Goal: Task Accomplishment & Management: Use online tool/utility

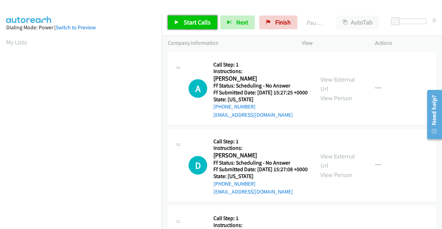
click at [195, 22] on span "Start Calls" at bounding box center [197, 22] width 27 height 8
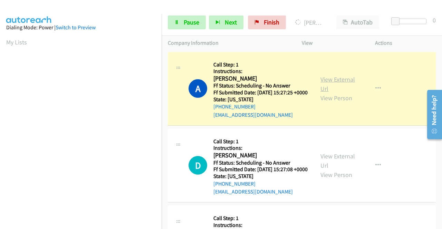
click at [326, 82] on link "View External Url" at bounding box center [337, 84] width 34 height 17
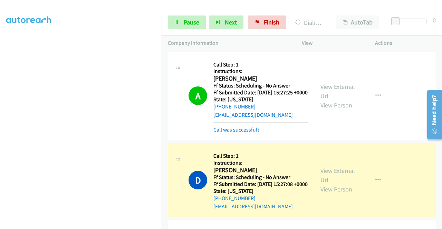
scroll to position [69, 0]
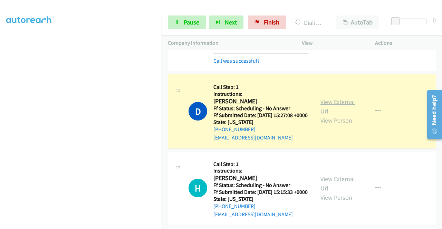
click at [339, 112] on link "View External Url" at bounding box center [337, 106] width 34 height 17
drag, startPoint x: 389, startPoint y: 20, endPoint x: 426, endPoint y: 21, distance: 37.3
click at [428, 22] on div at bounding box center [410, 24] width 44 height 11
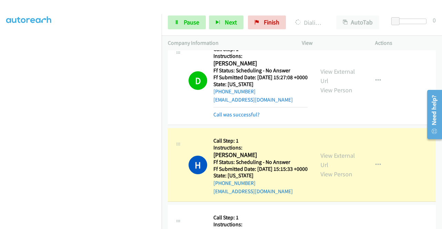
scroll to position [138, 0]
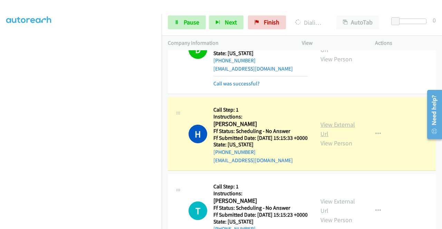
click at [340, 138] on link "View External Url" at bounding box center [337, 129] width 34 height 17
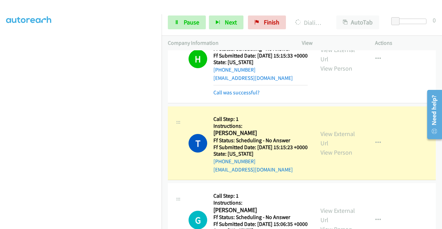
scroll to position [276, 0]
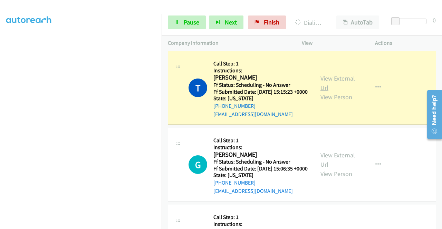
click at [328, 92] on link "View External Url" at bounding box center [337, 83] width 34 height 17
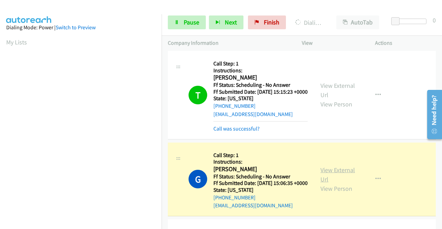
scroll to position [157, 0]
click at [335, 184] on link "View External Url" at bounding box center [337, 174] width 34 height 17
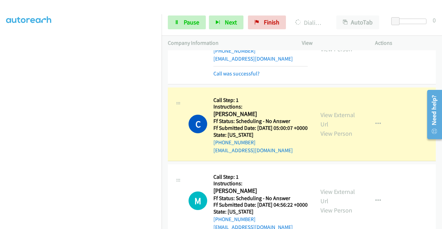
scroll to position [448, 0]
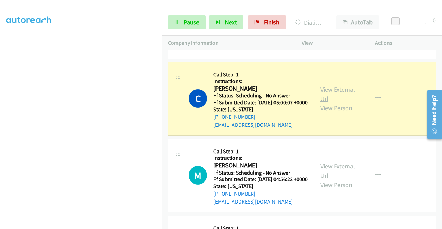
click at [332, 103] on link "View External Url" at bounding box center [337, 94] width 34 height 17
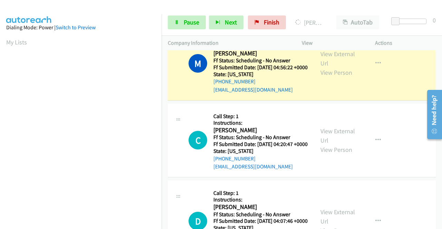
scroll to position [586, 0]
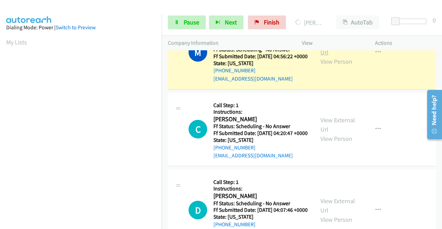
click at [336, 56] on link "View External Url" at bounding box center [337, 47] width 34 height 17
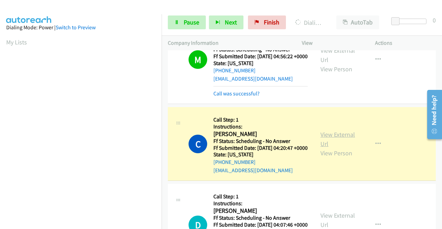
click at [326, 148] on link "View External Url" at bounding box center [337, 139] width 34 height 17
click at [329, 148] on link "View External Url" at bounding box center [337, 139] width 34 height 17
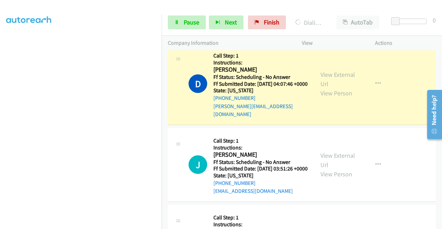
scroll to position [759, 0]
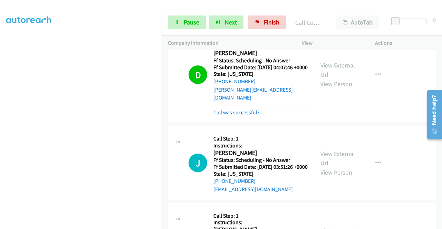
click at [328, 111] on div "View External Url View Person View External Url Email Schedule/Manage Callback …" at bounding box center [353, 75] width 79 height 84
click at [326, 79] on link "View External Url" at bounding box center [337, 69] width 34 height 17
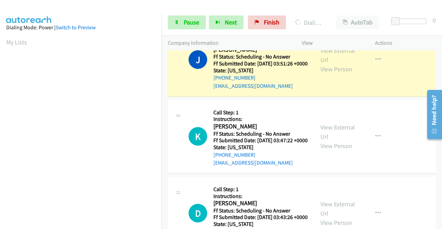
scroll to position [157, 0]
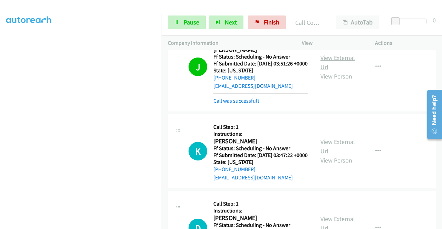
click at [326, 71] on link "View External Url" at bounding box center [337, 62] width 34 height 17
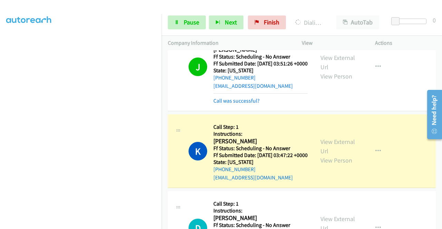
scroll to position [0, 0]
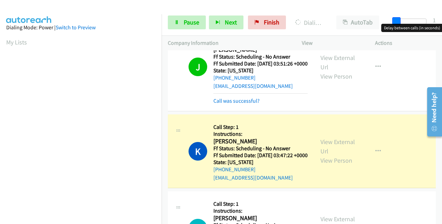
drag, startPoint x: 395, startPoint y: 18, endPoint x: 432, endPoint y: 20, distance: 37.3
click at [432, 20] on div "Start Calls Pause Next Finish Dialing Kevin Malukas AutoTab AutoTab 1" at bounding box center [301, 22] width 280 height 27
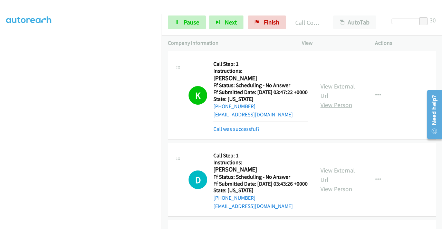
scroll to position [931, 0]
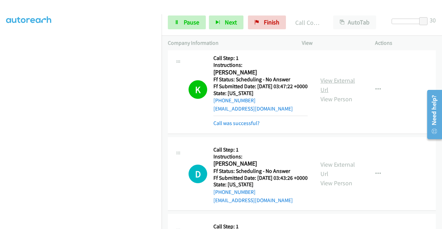
click at [328, 94] on link "View External Url" at bounding box center [337, 85] width 34 height 17
click at [184, 27] on link "Pause" at bounding box center [187, 23] width 38 height 14
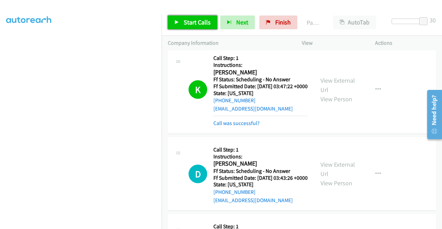
click at [188, 17] on link "Start Calls" at bounding box center [192, 23] width 49 height 14
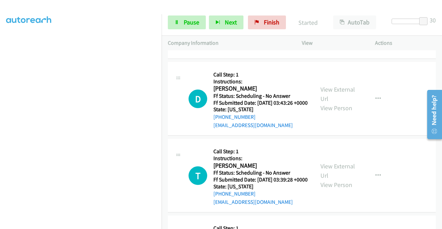
scroll to position [1069, 0]
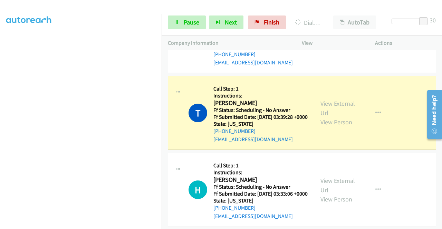
click at [339, 127] on div "View External Url View Person" at bounding box center [338, 113] width 36 height 28
click at [331, 117] on link "View External Url" at bounding box center [337, 108] width 34 height 17
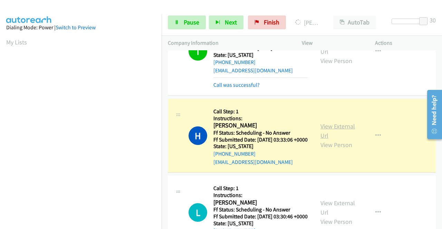
scroll to position [1242, 0]
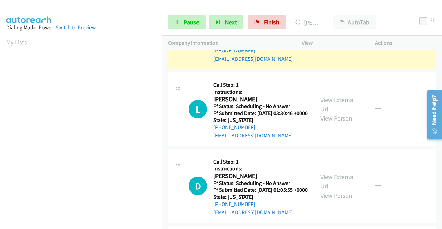
click at [329, 36] on link "View External Url" at bounding box center [337, 27] width 34 height 17
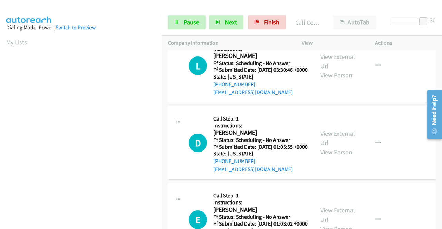
scroll to position [1345, 0]
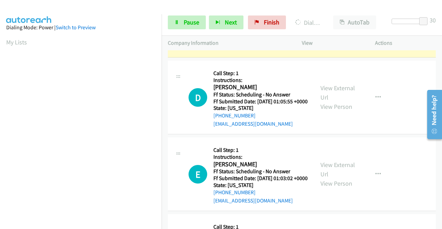
click at [337, 24] on link "View External Url" at bounding box center [337, 15] width 34 height 17
click at [184, 29] on link "Pause" at bounding box center [187, 23] width 38 height 14
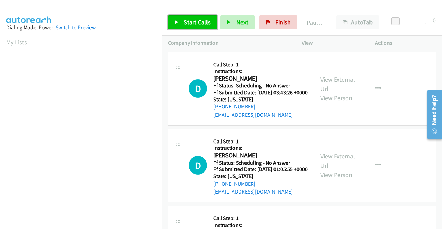
click at [180, 20] on link "Start Calls" at bounding box center [192, 23] width 49 height 14
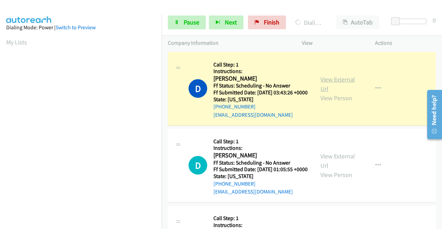
click at [327, 85] on link "View External Url" at bounding box center [337, 84] width 34 height 17
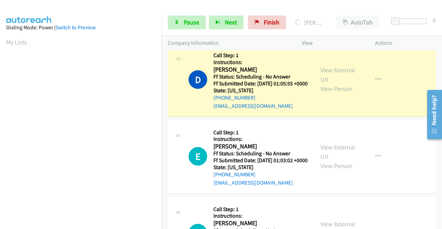
scroll to position [103, 0]
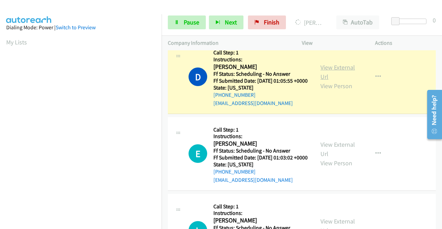
click at [341, 78] on link "View External Url" at bounding box center [337, 71] width 34 height 17
click at [191, 19] on span "Pause" at bounding box center [192, 22] width 16 height 8
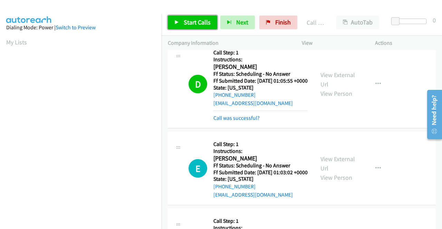
click at [177, 19] on link "Start Calls" at bounding box center [192, 23] width 49 height 14
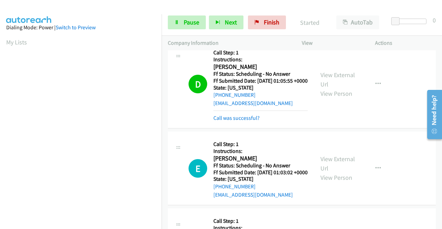
scroll to position [207, 0]
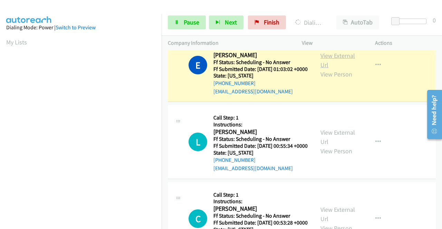
click at [321, 69] on link "View External Url" at bounding box center [337, 60] width 34 height 17
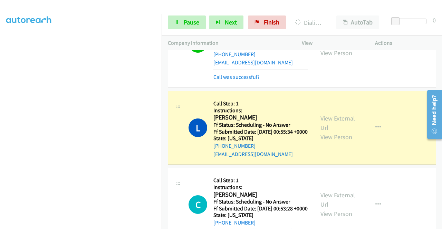
scroll to position [276, 0]
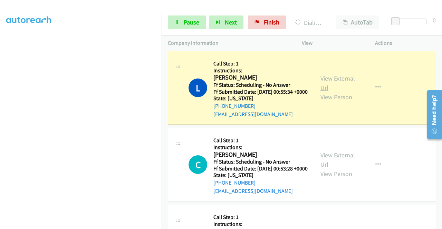
click at [336, 92] on link "View External Url" at bounding box center [337, 83] width 34 height 17
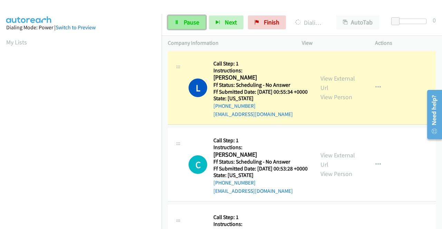
click at [184, 21] on span "Pause" at bounding box center [192, 22] width 16 height 8
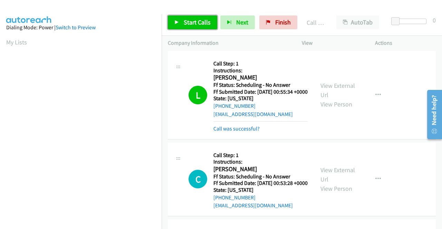
click at [190, 20] on span "Start Calls" at bounding box center [197, 22] width 27 height 8
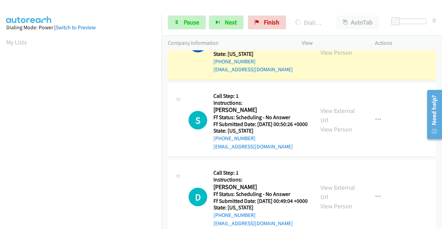
scroll to position [414, 0]
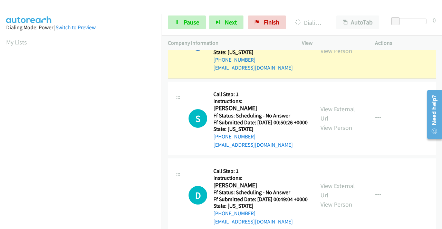
click at [336, 46] on link "View External Url" at bounding box center [337, 36] width 34 height 17
click at [194, 20] on span "Pause" at bounding box center [192, 22] width 16 height 8
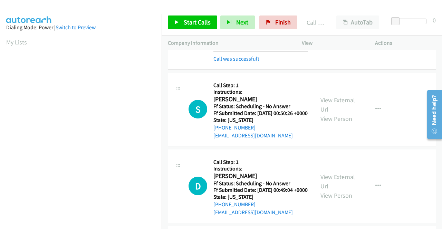
scroll to position [448, 0]
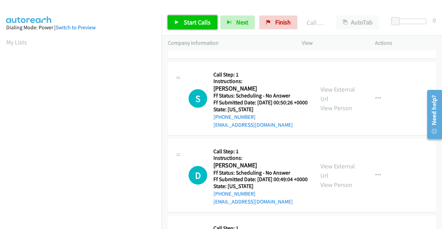
click at [192, 20] on span "Start Calls" at bounding box center [197, 22] width 27 height 8
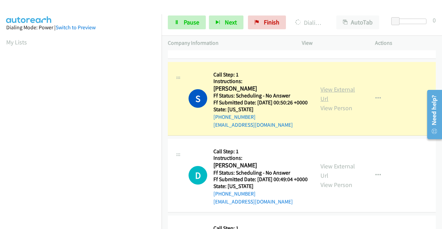
click at [342, 103] on link "View External Url" at bounding box center [337, 94] width 34 height 17
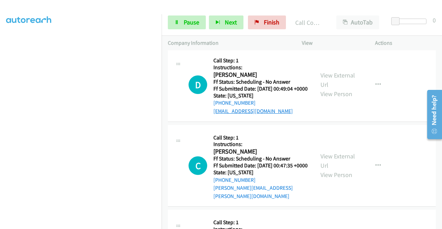
scroll to position [586, 0]
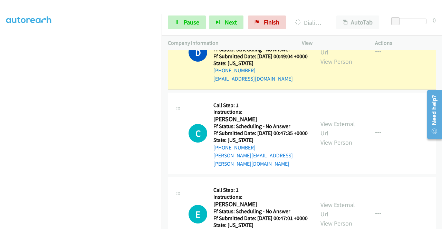
click at [341, 56] on link "View External Url" at bounding box center [337, 47] width 34 height 17
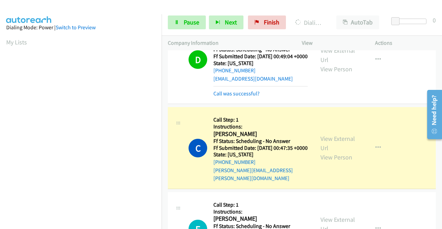
scroll to position [157, 0]
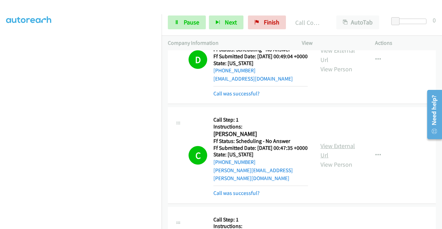
click at [323, 159] on link "View External Url" at bounding box center [337, 150] width 34 height 17
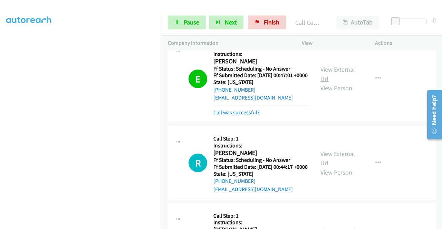
click at [336, 83] on link "View External Url" at bounding box center [337, 74] width 34 height 17
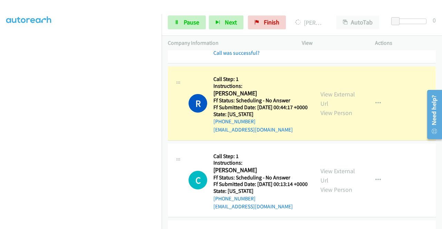
scroll to position [862, 0]
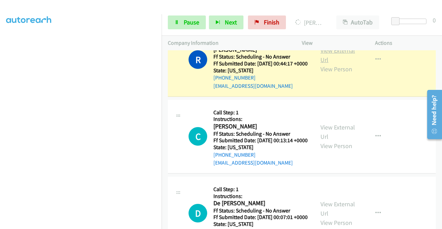
click at [325, 64] on link "View External Url" at bounding box center [337, 55] width 34 height 17
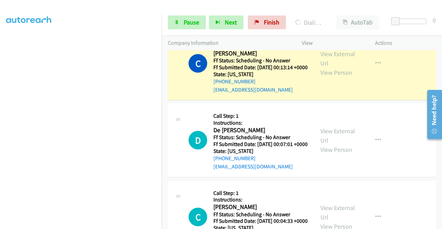
scroll to position [966, 0]
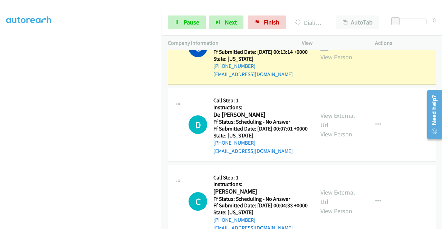
click at [339, 52] on link "View External Url" at bounding box center [337, 42] width 34 height 17
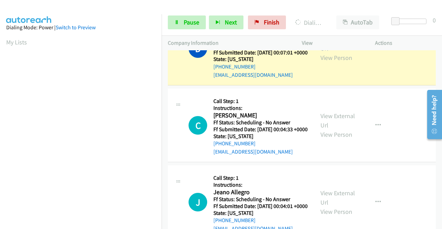
scroll to position [1104, 0]
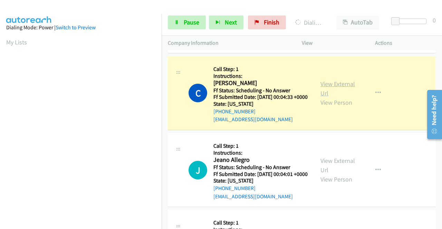
click at [344, 97] on link "View External Url" at bounding box center [337, 88] width 34 height 17
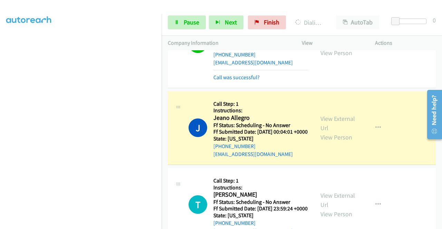
scroll to position [1207, 0]
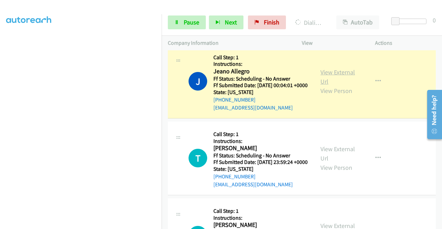
click at [342, 86] on link "View External Url" at bounding box center [337, 76] width 34 height 17
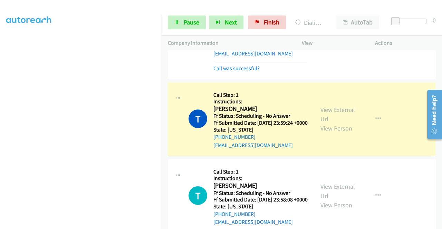
scroll to position [1345, 0]
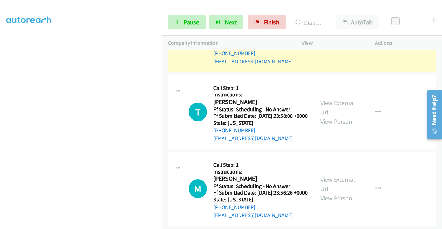
click at [324, 39] on link "View External Url" at bounding box center [337, 30] width 34 height 17
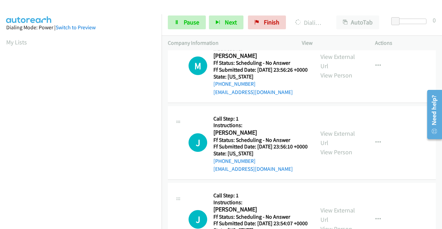
scroll to position [157, 0]
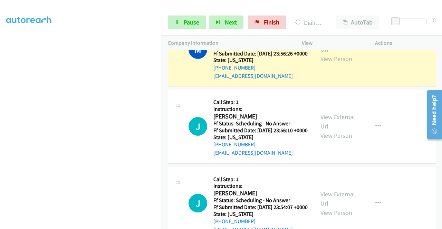
scroll to position [1552, 0]
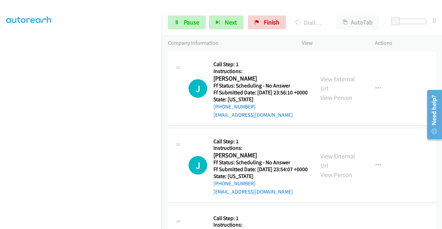
click at [323, 16] on link "View External Url" at bounding box center [337, 6] width 34 height 17
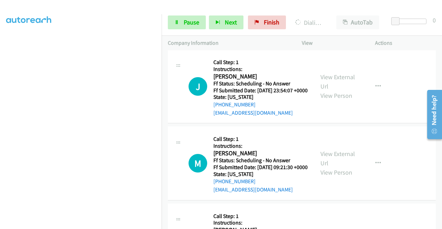
scroll to position [1656, 0]
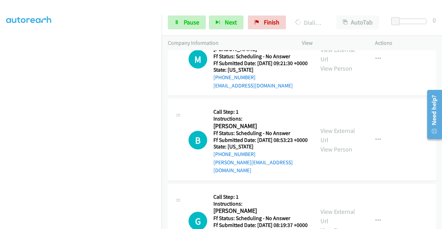
scroll to position [1794, 0]
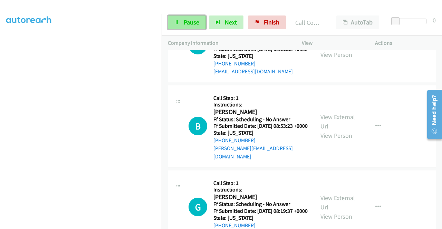
click at [182, 28] on link "Pause" at bounding box center [187, 23] width 38 height 14
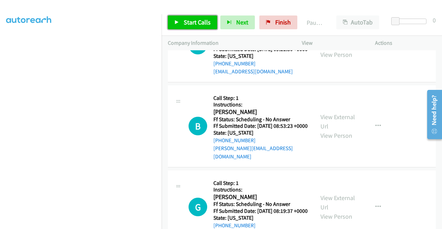
click at [190, 22] on span "Start Calls" at bounding box center [197, 22] width 27 height 8
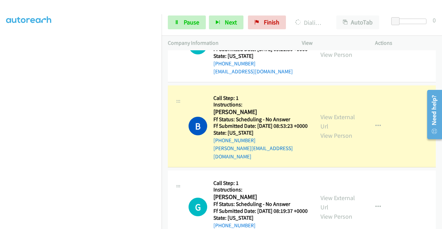
scroll to position [1932, 0]
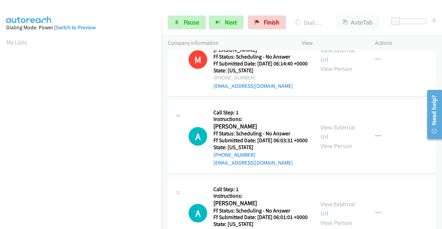
scroll to position [2035, 0]
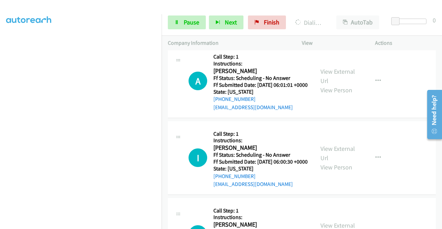
scroll to position [2242, 0]
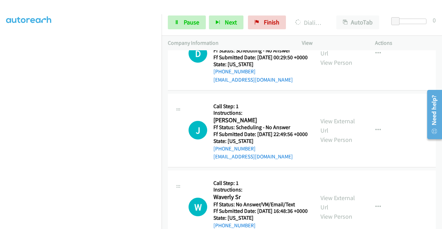
scroll to position [2380, 0]
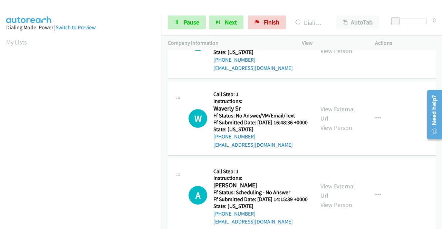
scroll to position [2483, 0]
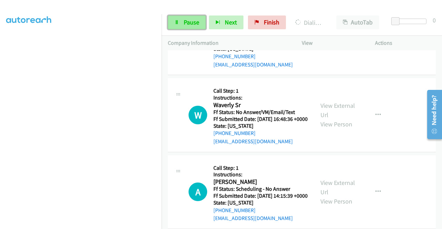
click at [192, 22] on span "Pause" at bounding box center [192, 22] width 16 height 8
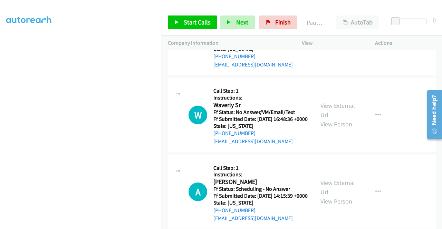
scroll to position [0, 0]
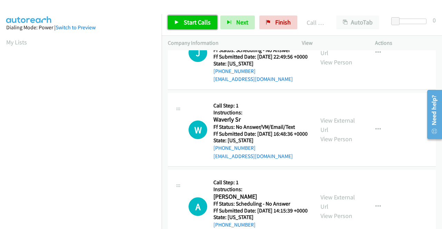
click at [194, 18] on link "Start Calls" at bounding box center [192, 23] width 49 height 14
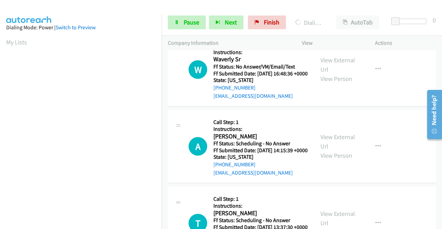
scroll to position [2587, 0]
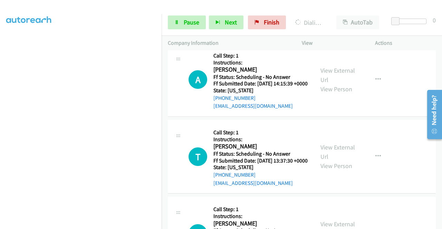
scroll to position [2690, 0]
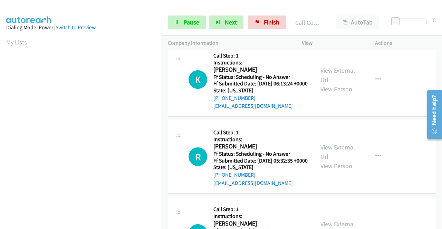
scroll to position [2808, 0]
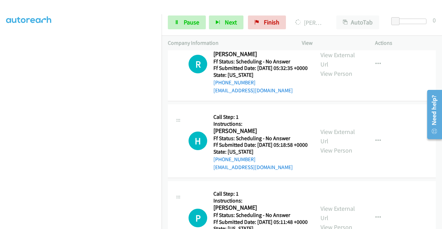
scroll to position [2912, 0]
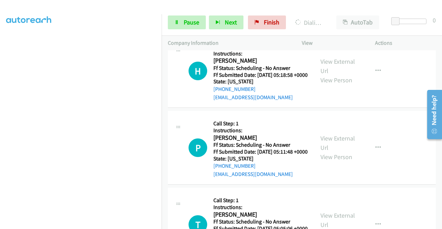
scroll to position [3015, 0]
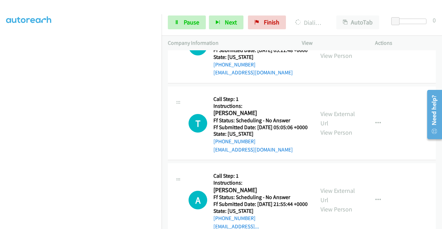
scroll to position [3119, 0]
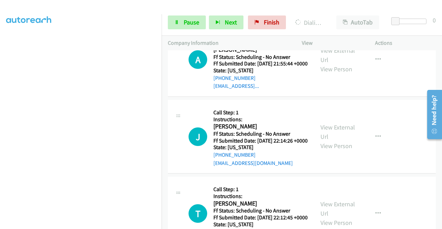
scroll to position [3291, 0]
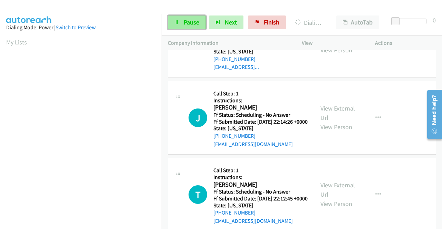
click at [189, 21] on span "Pause" at bounding box center [192, 22] width 16 height 8
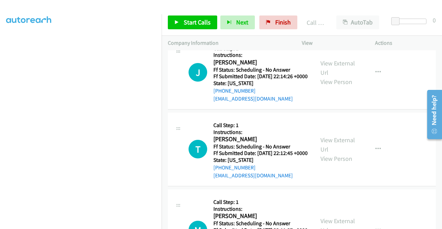
scroll to position [3395, 0]
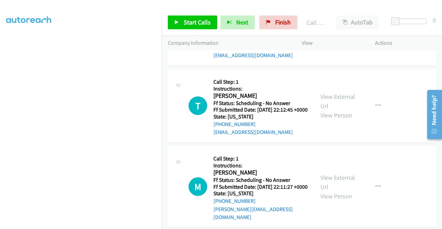
click at [208, 31] on div "Start Calls Pause Next Finish Call Completed AutoTab AutoTab 0" at bounding box center [301, 22] width 280 height 27
click at [195, 18] on link "Start Calls" at bounding box center [192, 23] width 49 height 14
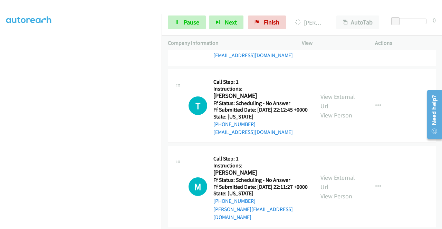
scroll to position [0, 0]
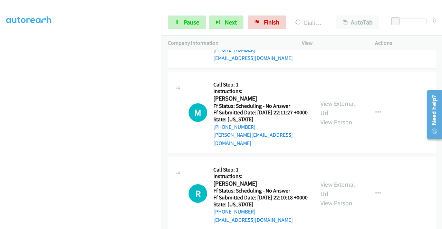
scroll to position [3498, 0]
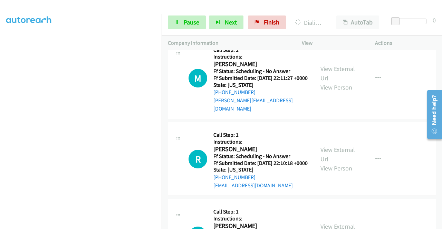
scroll to position [3602, 0]
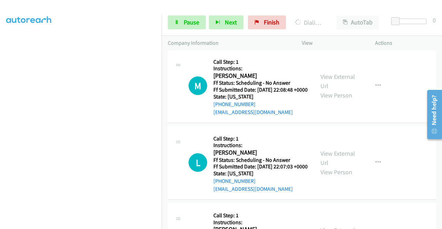
scroll to position [3740, 0]
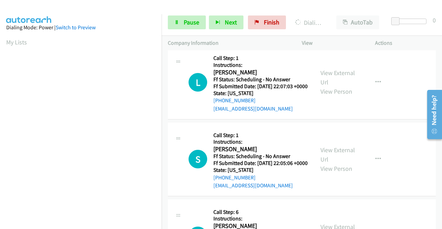
scroll to position [3843, 0]
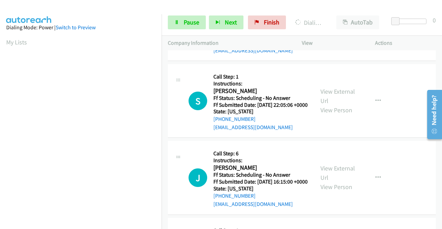
scroll to position [3981, 0]
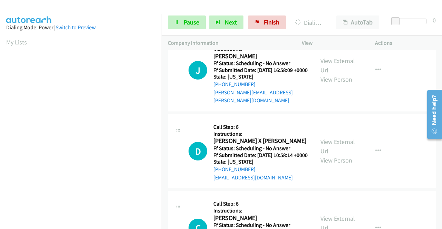
scroll to position [4085, 0]
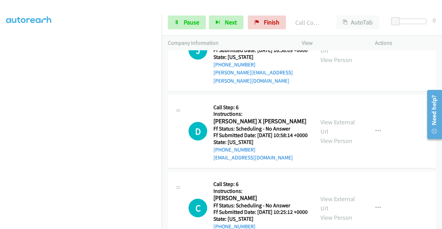
scroll to position [0, 0]
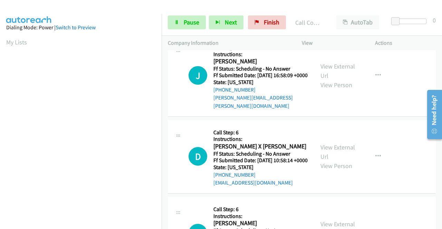
scroll to position [4085, 0]
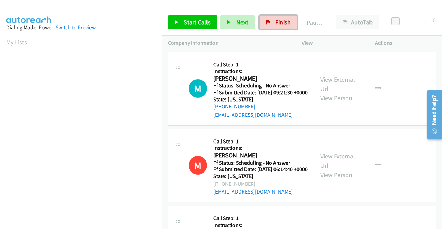
drag, startPoint x: 273, startPoint y: 23, endPoint x: 270, endPoint y: 100, distance: 77.3
click at [275, 23] on span "Finish" at bounding box center [283, 22] width 16 height 8
